Goal: Find contact information: Find contact information

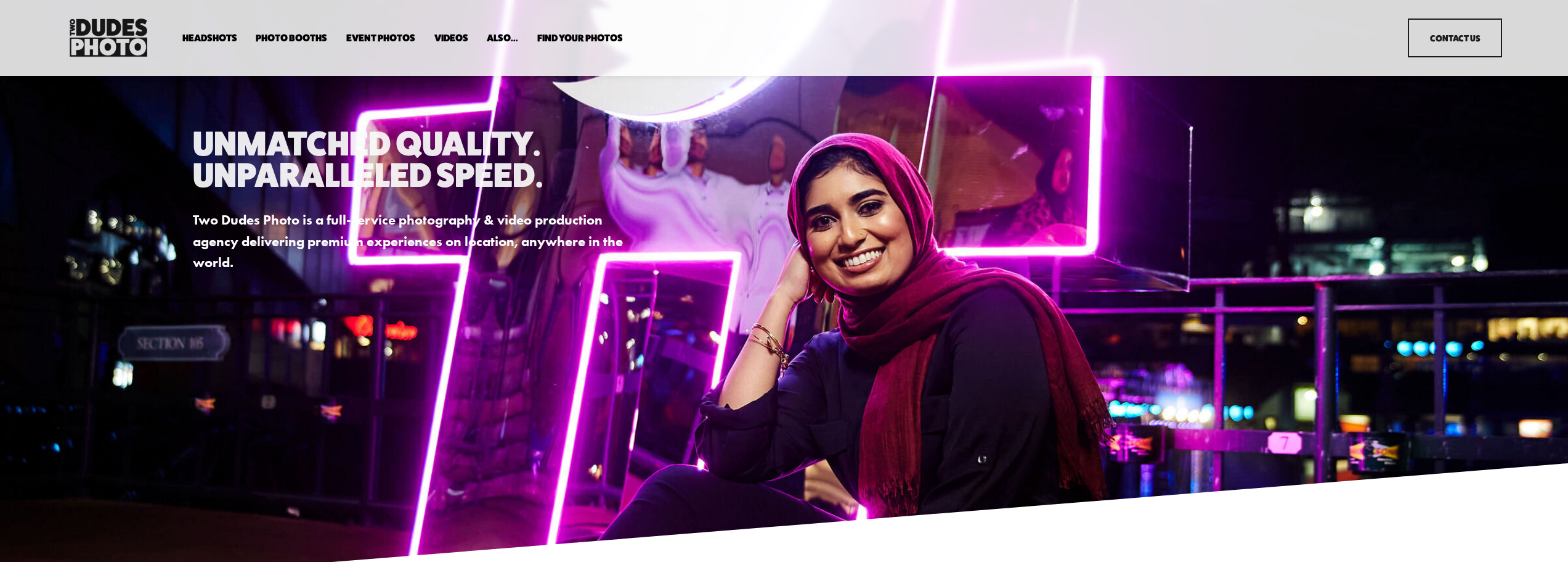
click at [1489, 18] on div "Headshots Expo Headshots In Your Office" at bounding box center [784, 38] width 1437 height 44
click at [1483, 25] on link "Contact Us" at bounding box center [1455, 38] width 94 height 38
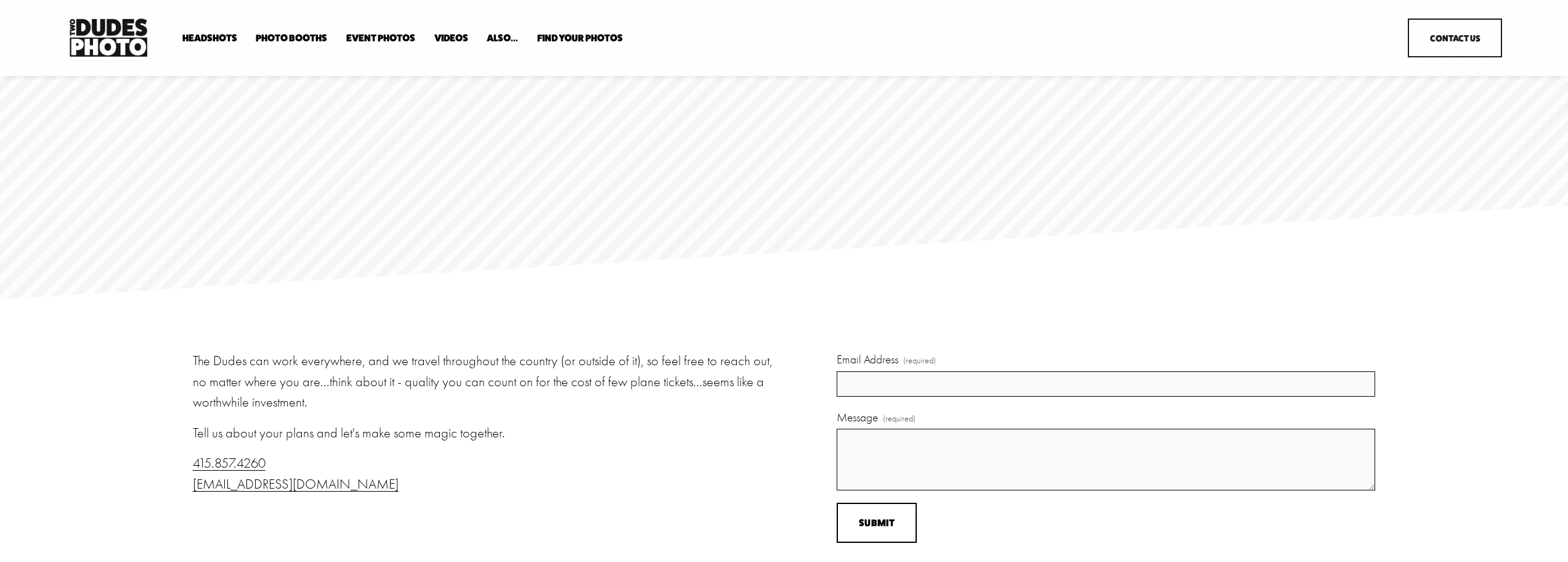
click at [0, 0] on link "Headshots" at bounding box center [0, 0] width 0 height 0
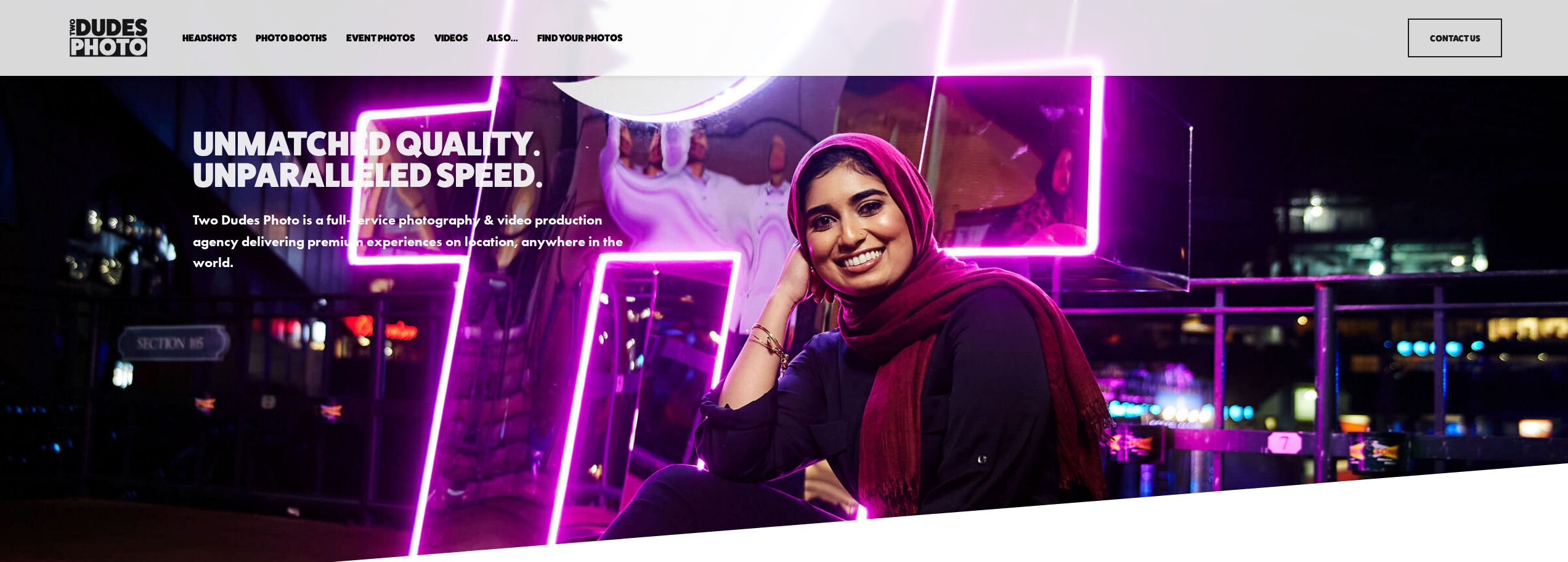
click at [0, 0] on link "Headshots" at bounding box center [0, 0] width 0 height 0
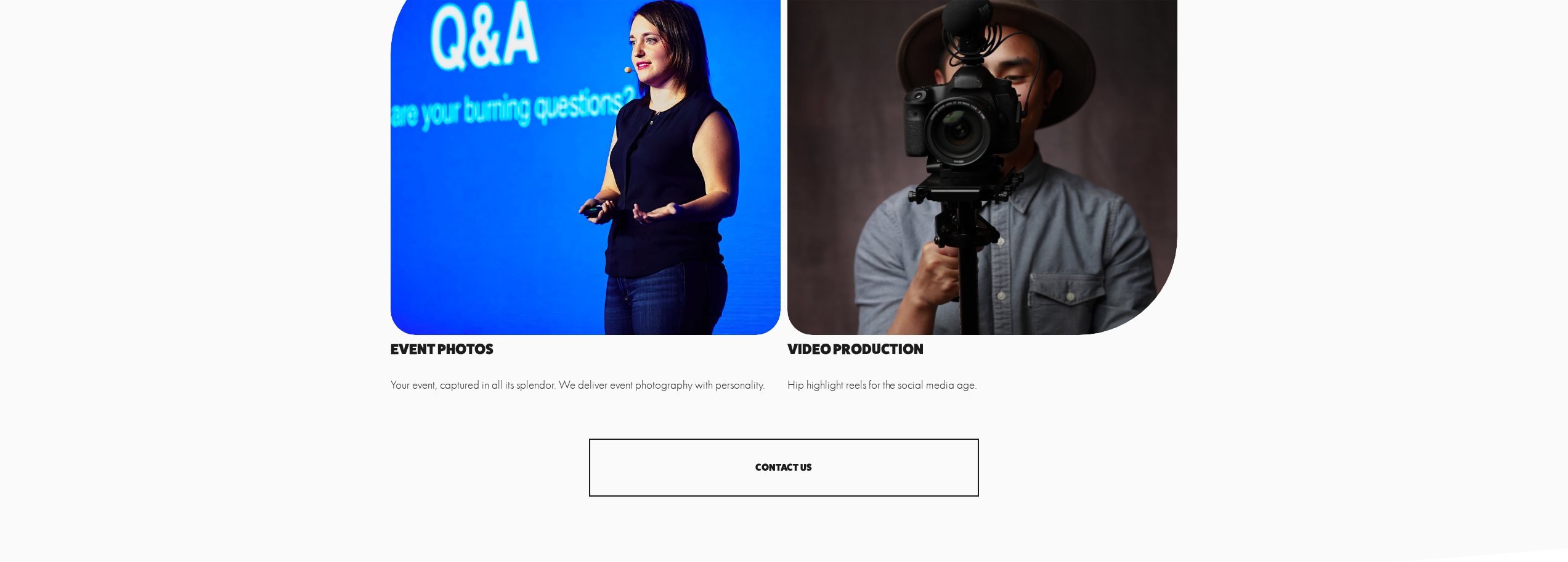
scroll to position [1542, 0]
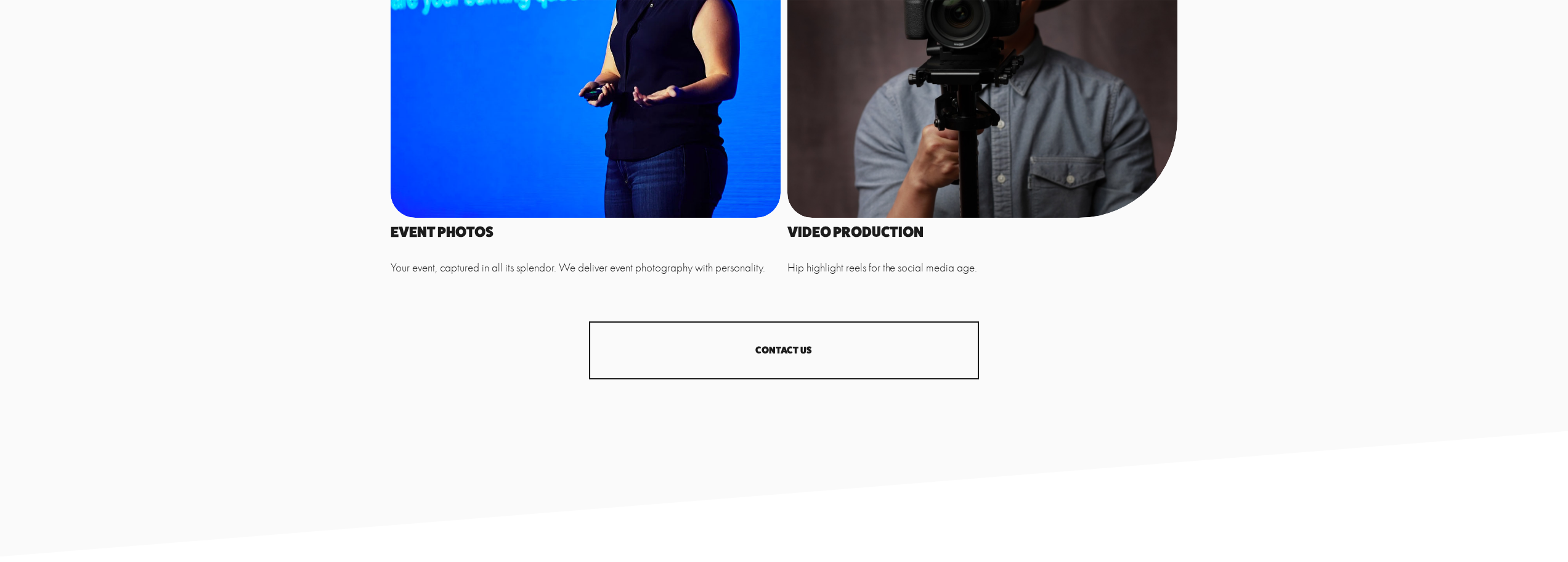
click at [708, 348] on link "CONTACT US" at bounding box center [784, 350] width 390 height 58
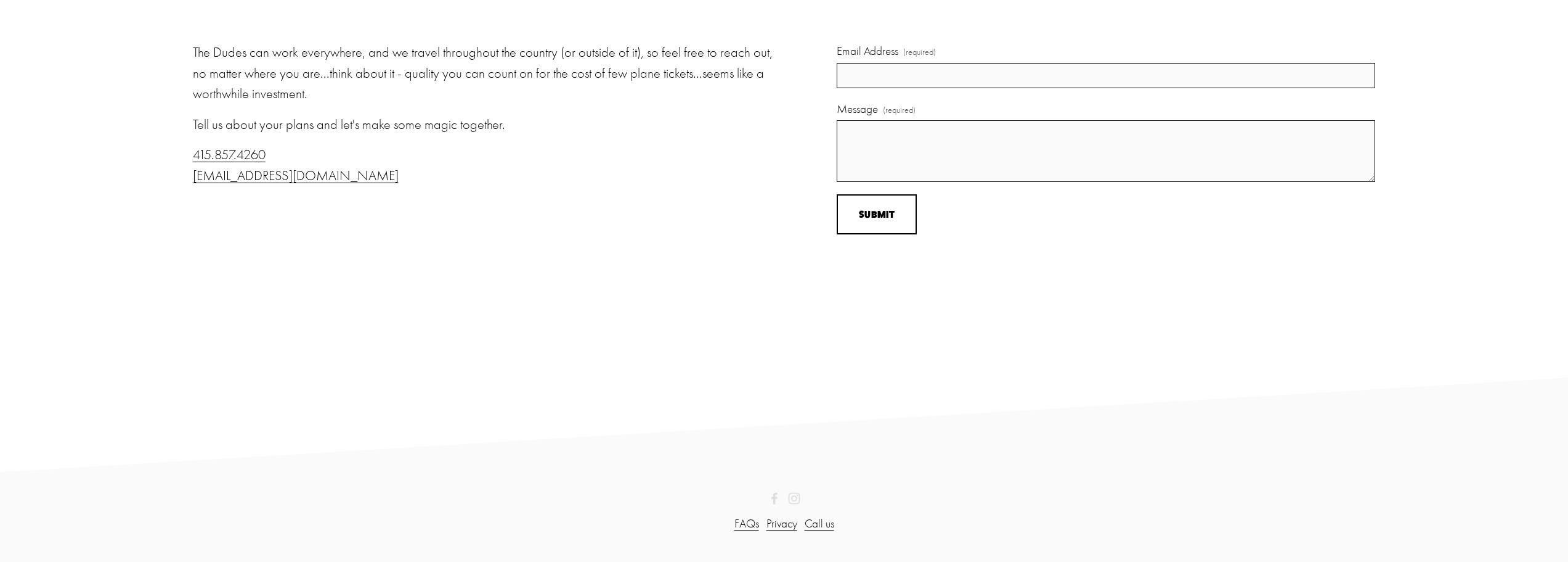
scroll to position [313, 0]
